Goal: Use online tool/utility: Utilize a website feature to perform a specific function

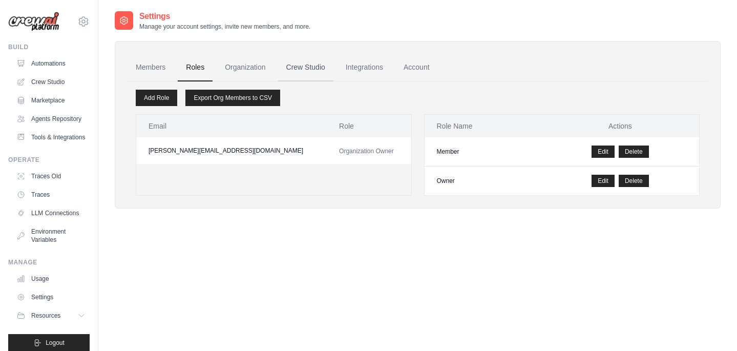
click at [317, 61] on link "Crew Studio" at bounding box center [305, 68] width 55 height 28
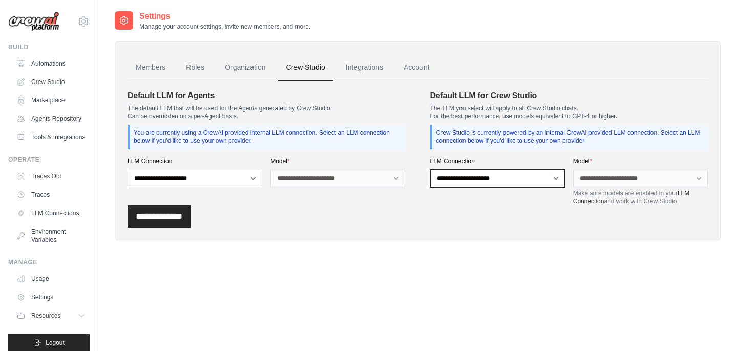
select select "******"
select select
click at [363, 72] on link "Integrations" at bounding box center [365, 68] width 54 height 28
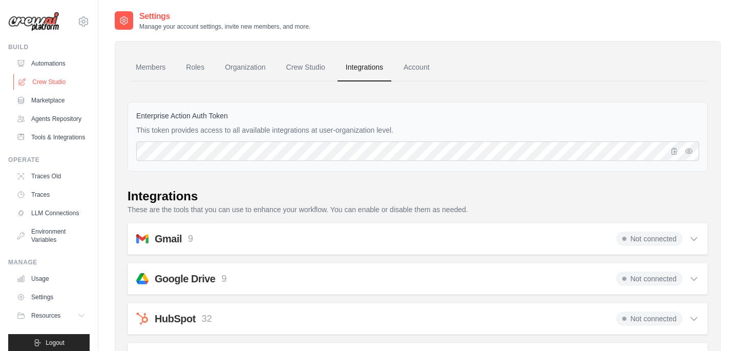
click at [47, 80] on link "Crew Studio" at bounding box center [51, 82] width 77 height 16
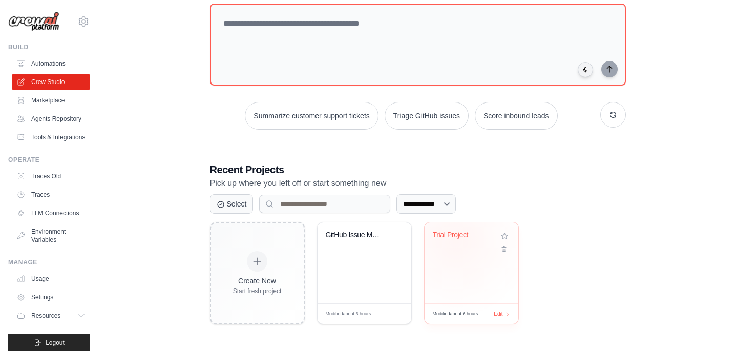
scroll to position [61, 0]
click at [455, 240] on div "Trial Project" at bounding box center [464, 237] width 62 height 13
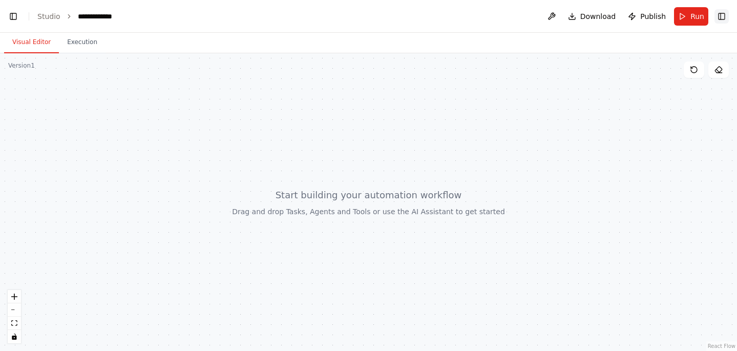
click at [717, 14] on button "Toggle Right Sidebar" at bounding box center [722, 16] width 14 height 14
drag, startPoint x: 433, startPoint y: 54, endPoint x: 431, endPoint y: 169, distance: 114.3
click at [431, 169] on div at bounding box center [368, 202] width 737 height 298
click at [87, 43] on button "Execution" at bounding box center [82, 43] width 47 height 22
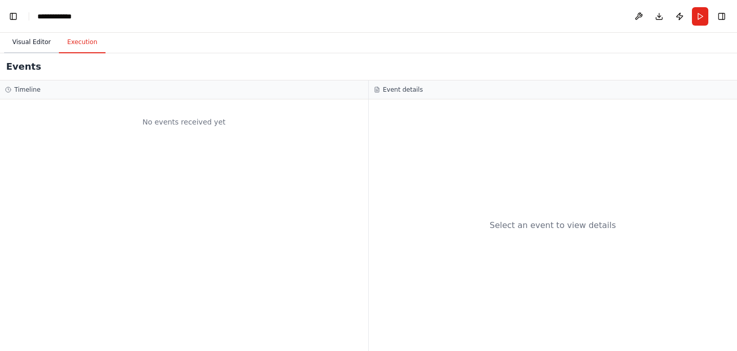
click at [40, 45] on button "Visual Editor" at bounding box center [31, 43] width 55 height 22
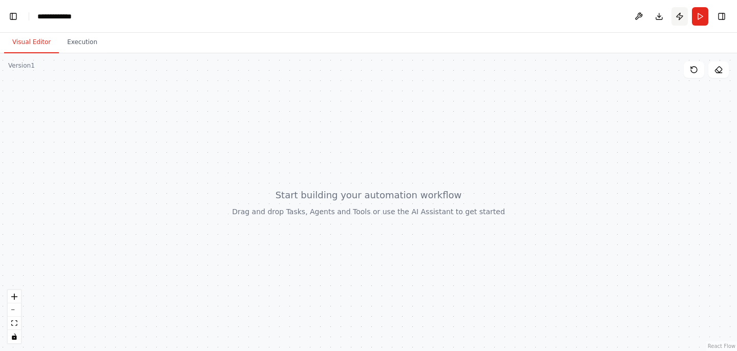
click at [679, 13] on button "Publish" at bounding box center [680, 16] width 16 height 18
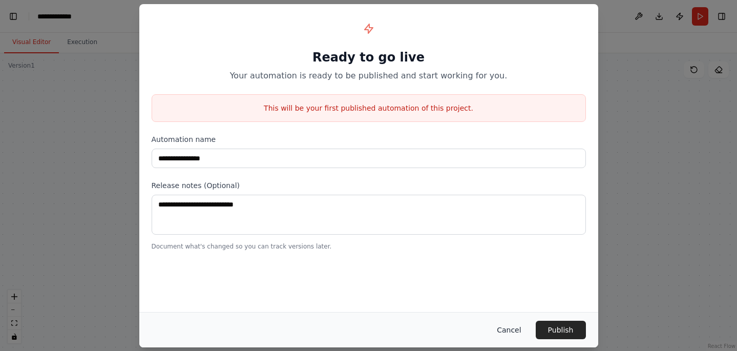
click at [508, 328] on button "Cancel" at bounding box center [509, 330] width 40 height 18
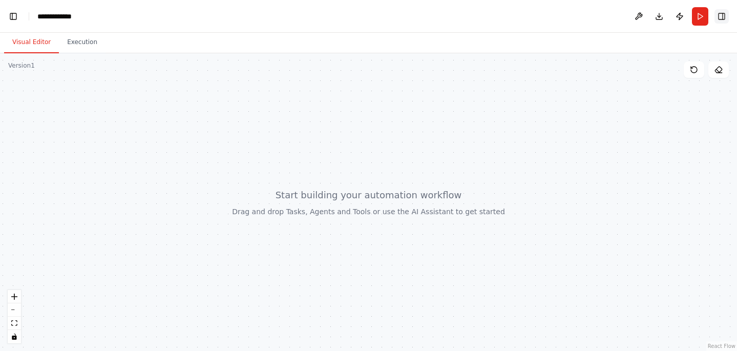
click at [717, 15] on button "Toggle Right Sidebar" at bounding box center [722, 16] width 14 height 14
click at [48, 13] on link "Studio" at bounding box center [48, 16] width 23 height 8
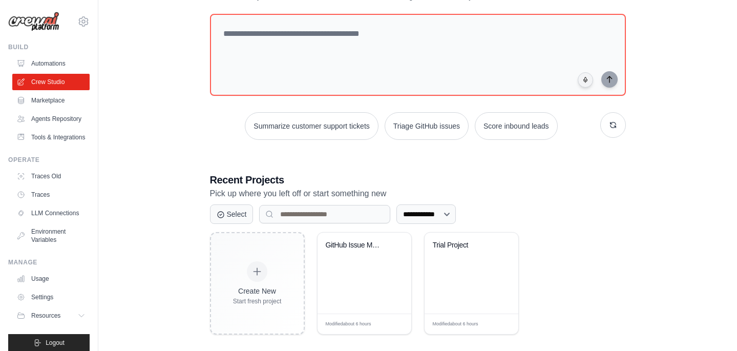
scroll to position [50, 0]
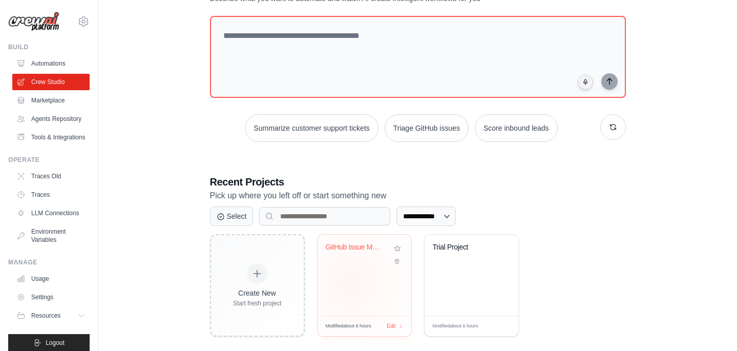
click at [350, 282] on div "GitHub Issue Management Automation" at bounding box center [365, 275] width 94 height 81
